Goal: Task Accomplishment & Management: Manage account settings

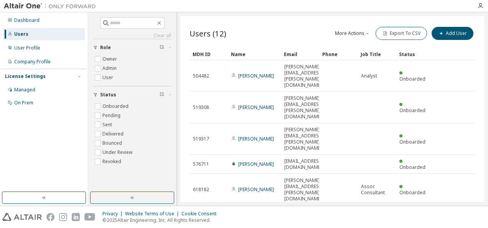
scroll to position [36, 0]
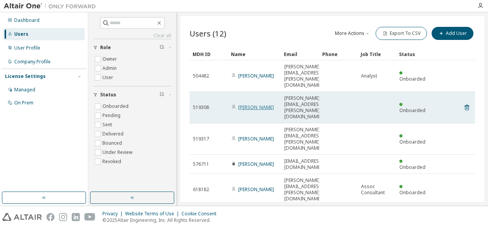
scroll to position [36, 0]
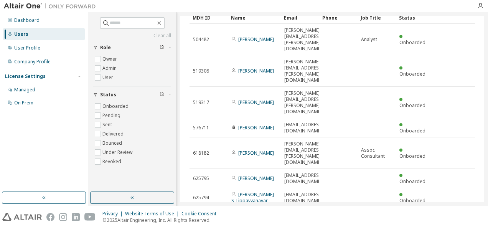
type input "*"
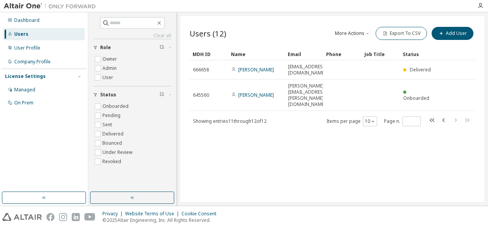
scroll to position [0, 0]
click at [35, 86] on div "Managed" at bounding box center [44, 90] width 82 height 12
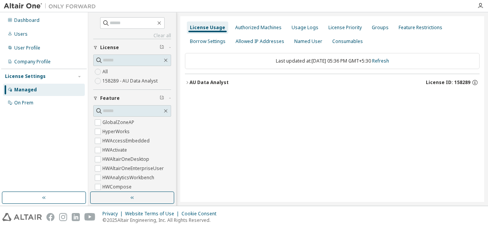
click at [187, 81] on icon "button" at bounding box center [188, 82] width 2 height 3
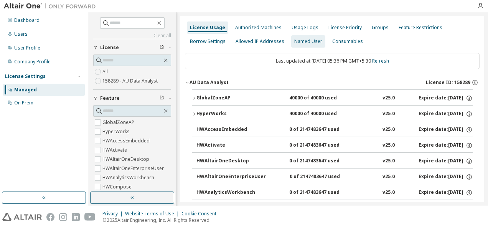
click at [313, 36] on div "Named User" at bounding box center [308, 41] width 34 height 12
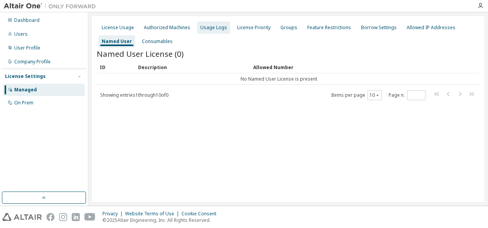
click at [198, 31] on div "Usage Logs" at bounding box center [213, 28] width 33 height 12
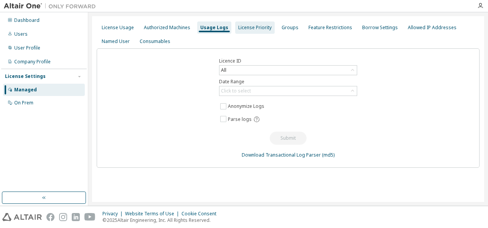
click at [238, 30] on div "License Priority" at bounding box center [254, 28] width 33 height 6
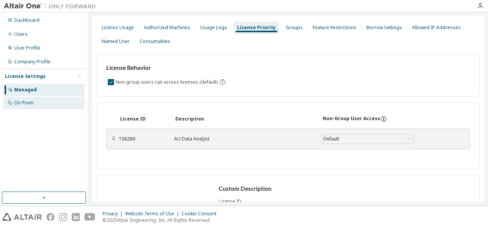
click at [52, 105] on div "On Prem" at bounding box center [44, 103] width 82 height 12
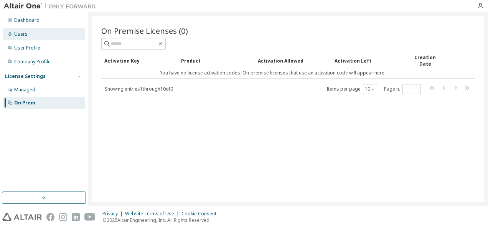
click at [24, 33] on div "Users" at bounding box center [20, 34] width 13 height 6
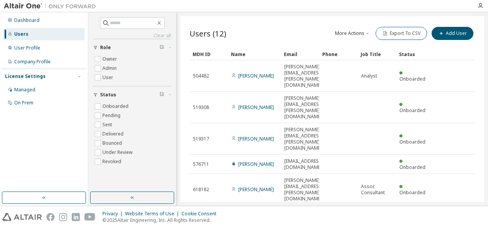
scroll to position [36, 0]
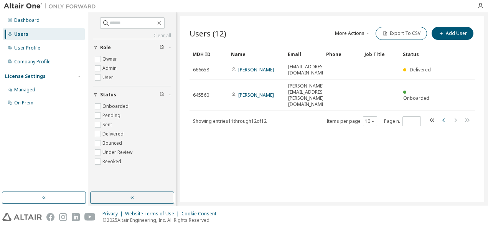
click at [447, 116] on icon "button" at bounding box center [444, 120] width 9 height 9
type input "*"
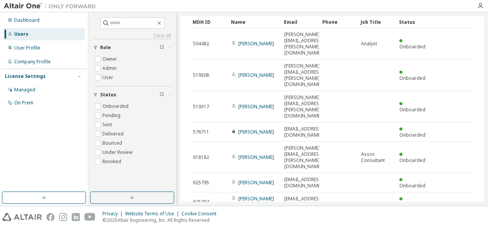
scroll to position [33, 0]
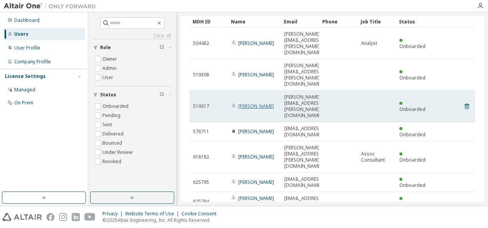
click at [260, 103] on link "[PERSON_NAME]" at bounding box center [256, 106] width 36 height 7
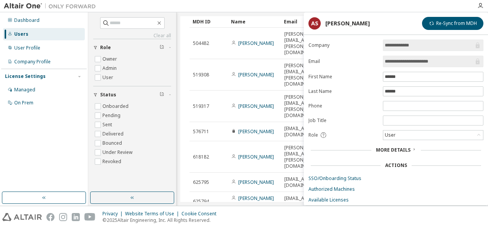
scroll to position [17, 0]
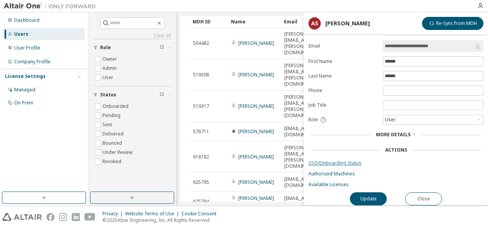
click at [352, 160] on link "SSO/Onboarding Status" at bounding box center [396, 163] width 175 height 6
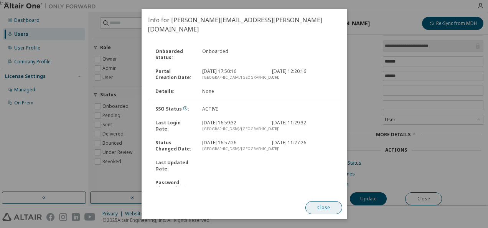
click at [312, 209] on button "Close" at bounding box center [323, 207] width 37 height 13
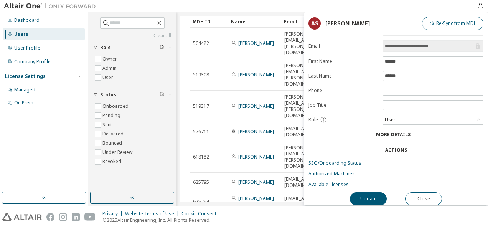
click at [445, 22] on button "Re-Sync from MDH" at bounding box center [452, 23] width 61 height 13
click at [404, 131] on span "More Details" at bounding box center [393, 134] width 35 height 7
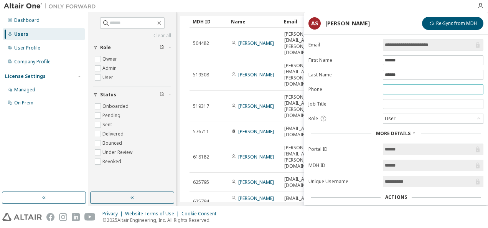
scroll to position [64, 0]
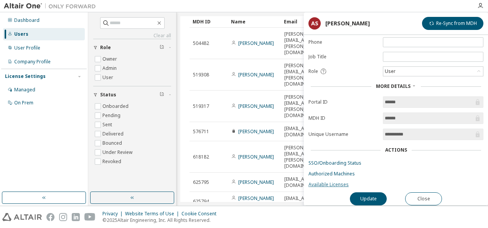
click at [348, 183] on link "Available Licenses" at bounding box center [396, 185] width 175 height 6
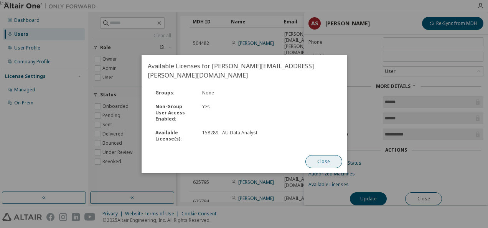
click at [331, 155] on button "Close" at bounding box center [323, 161] width 37 height 13
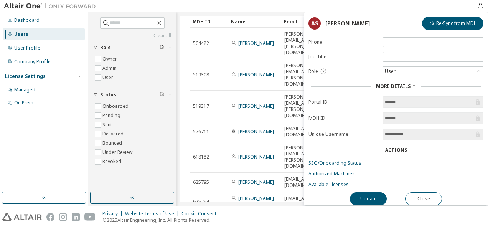
scroll to position [0, 0]
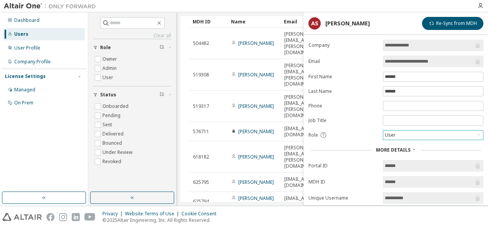
click at [392, 134] on div "User" at bounding box center [390, 135] width 13 height 8
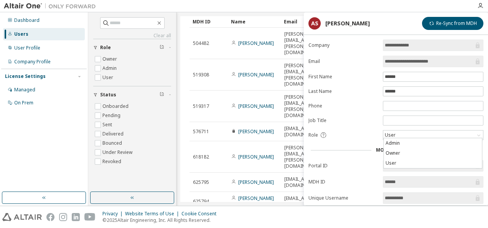
click at [361, 133] on div "Role" at bounding box center [344, 135] width 70 height 7
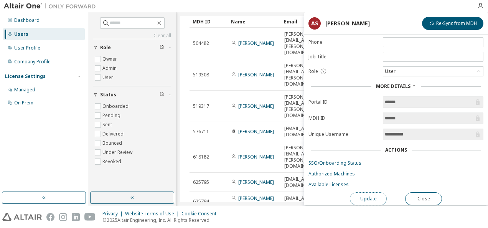
click at [366, 195] on button "Update" at bounding box center [368, 198] width 37 height 13
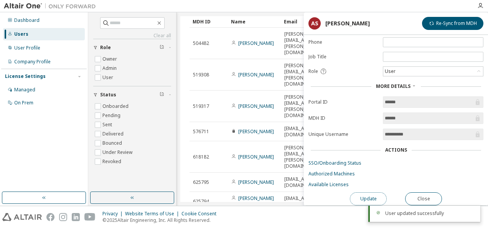
click at [366, 195] on button "Update" at bounding box center [368, 198] width 37 height 13
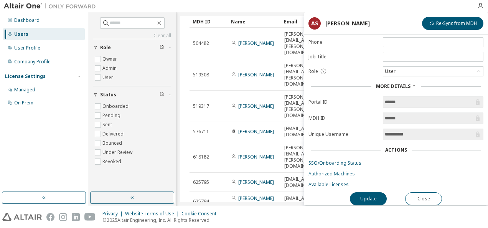
click at [339, 173] on link "Authorized Machines" at bounding box center [396, 174] width 175 height 6
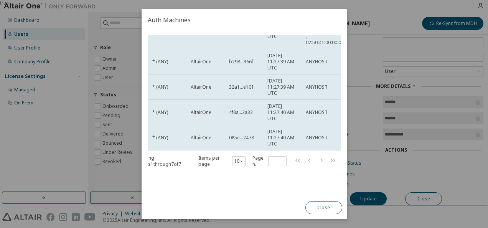
scroll to position [139, 28]
click at [317, 204] on button "Close" at bounding box center [323, 207] width 37 height 13
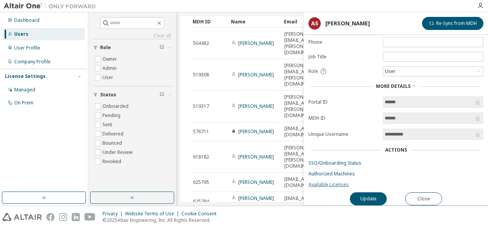
click at [337, 182] on link "Available Licenses" at bounding box center [396, 185] width 175 height 6
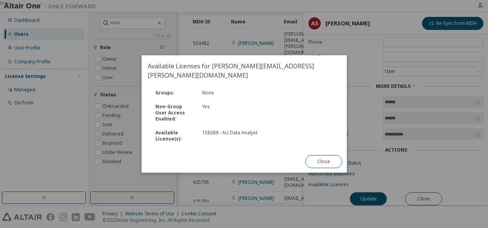
click at [313, 151] on div "Close" at bounding box center [324, 162] width 46 height 22
click at [316, 155] on button "Close" at bounding box center [323, 161] width 37 height 13
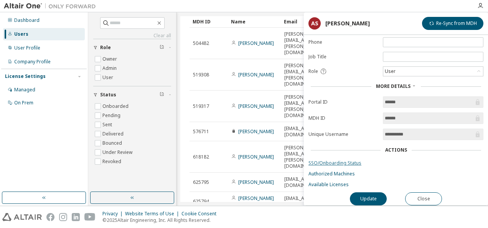
click at [329, 160] on link "SSO/Onboarding Status" at bounding box center [396, 163] width 175 height 6
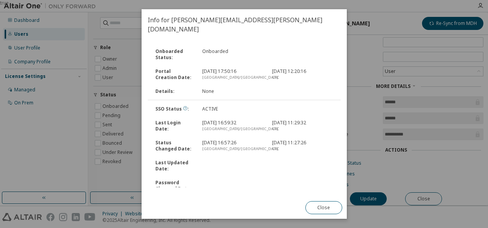
click at [184, 106] on icon at bounding box center [185, 108] width 5 height 5
click at [321, 209] on button "Close" at bounding box center [323, 207] width 37 height 13
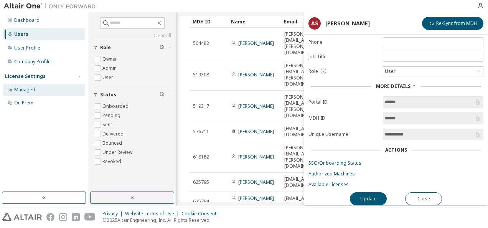
click at [59, 87] on div "Managed" at bounding box center [44, 90] width 82 height 12
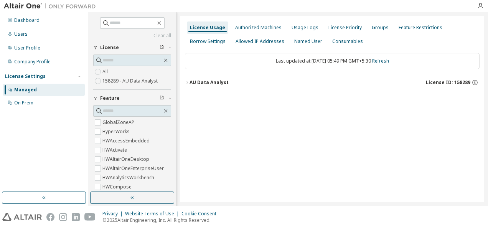
click at [197, 85] on div "AU Data Analyst License ID: 158289" at bounding box center [335, 82] width 290 height 7
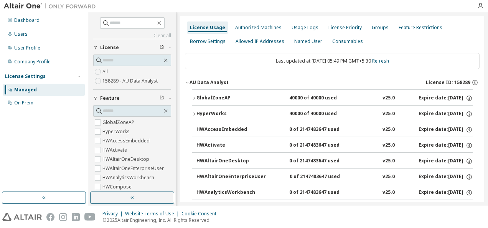
click at [197, 99] on div "GlobalZoneAP" at bounding box center [231, 98] width 69 height 7
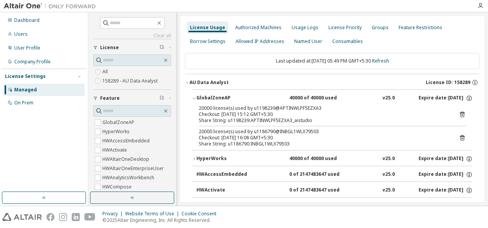
click at [197, 100] on div "GlobalZoneAP" at bounding box center [231, 98] width 69 height 7
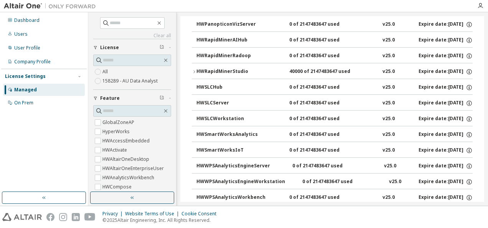
scroll to position [561, 0]
